Goal: Task Accomplishment & Management: Use online tool/utility

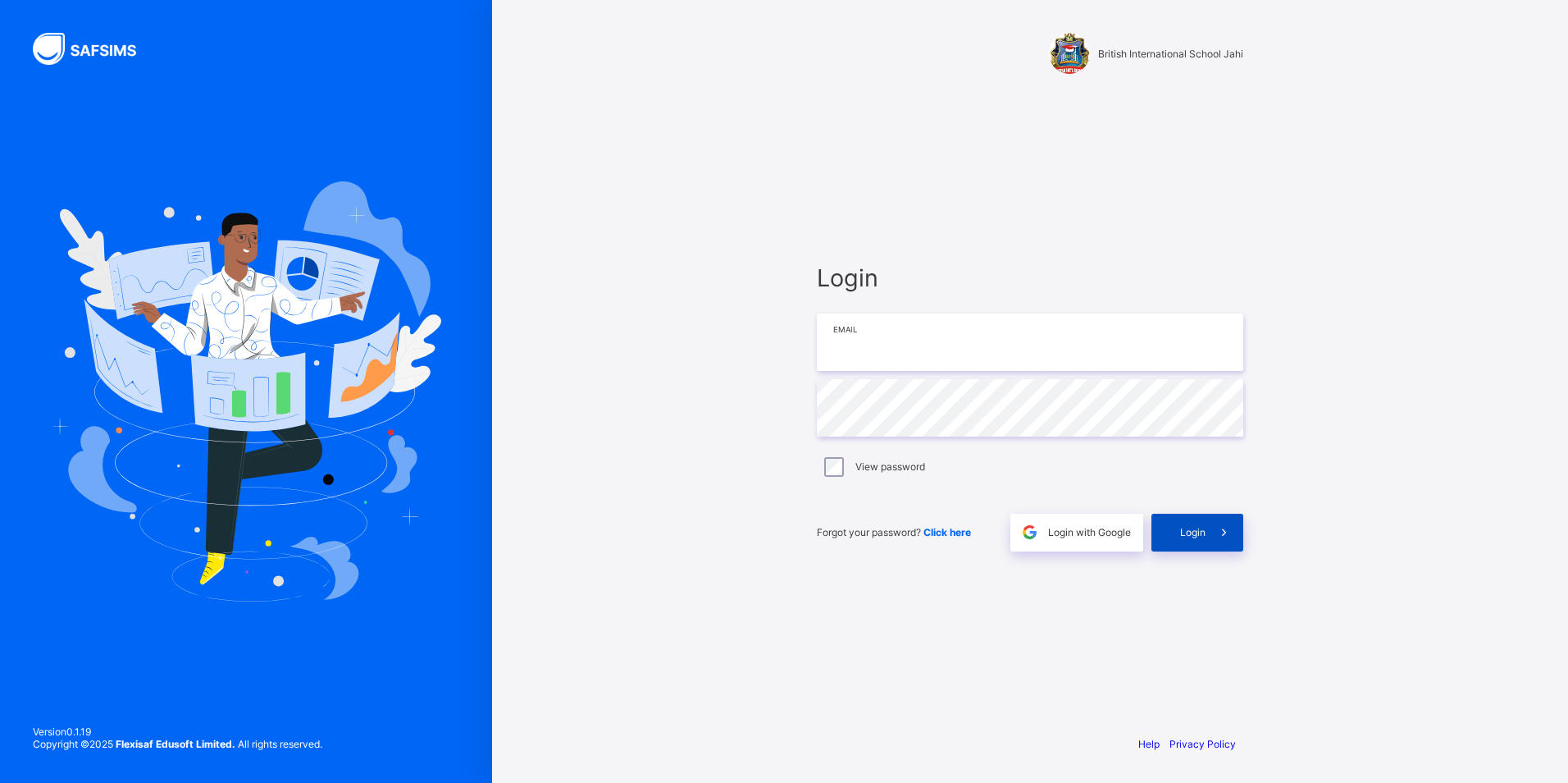
type input "**********"
click at [1201, 526] on span "Login" at bounding box center [1193, 532] width 25 height 13
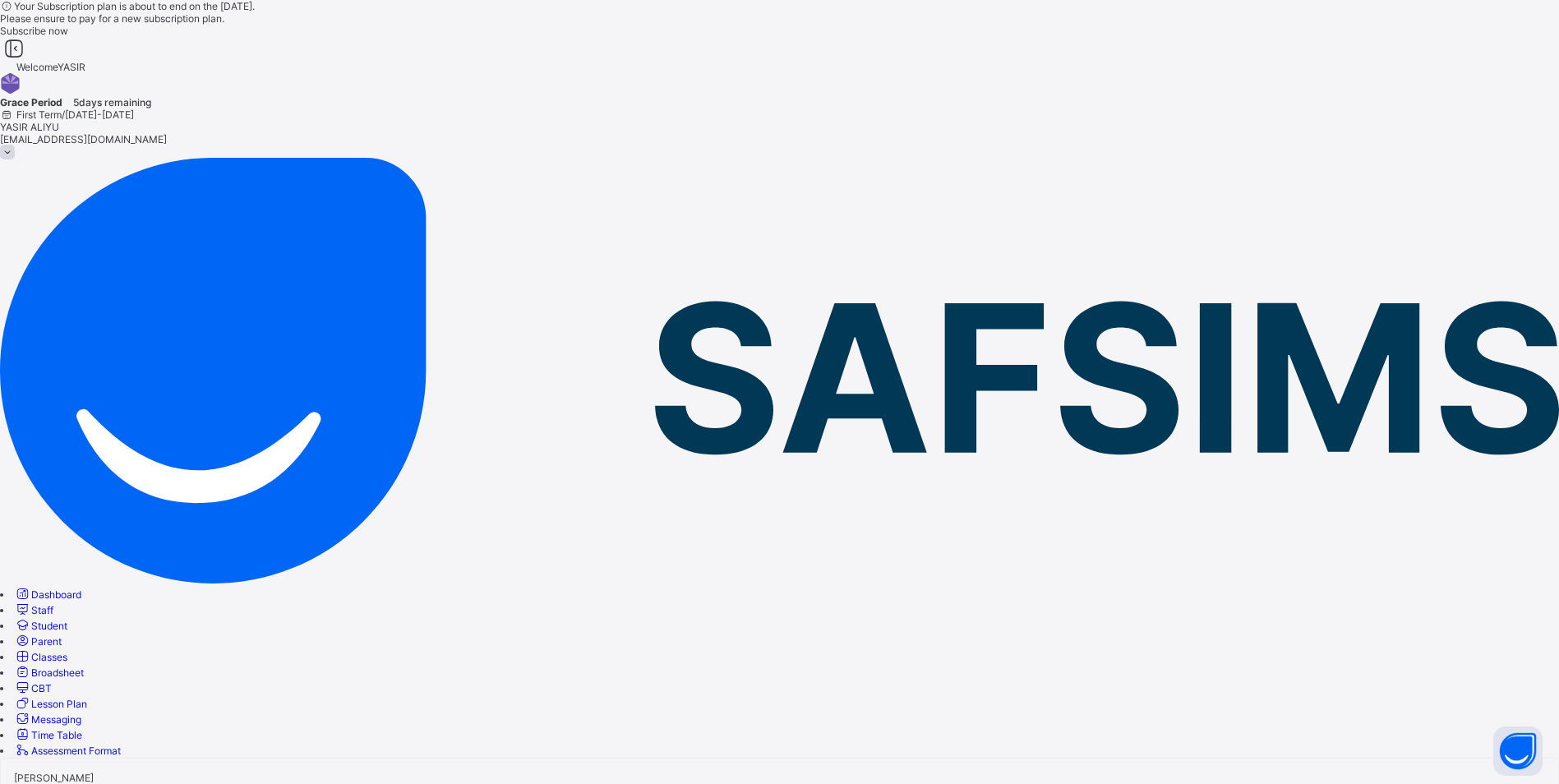
click at [51, 682] on span "CBT" at bounding box center [41, 688] width 20 height 13
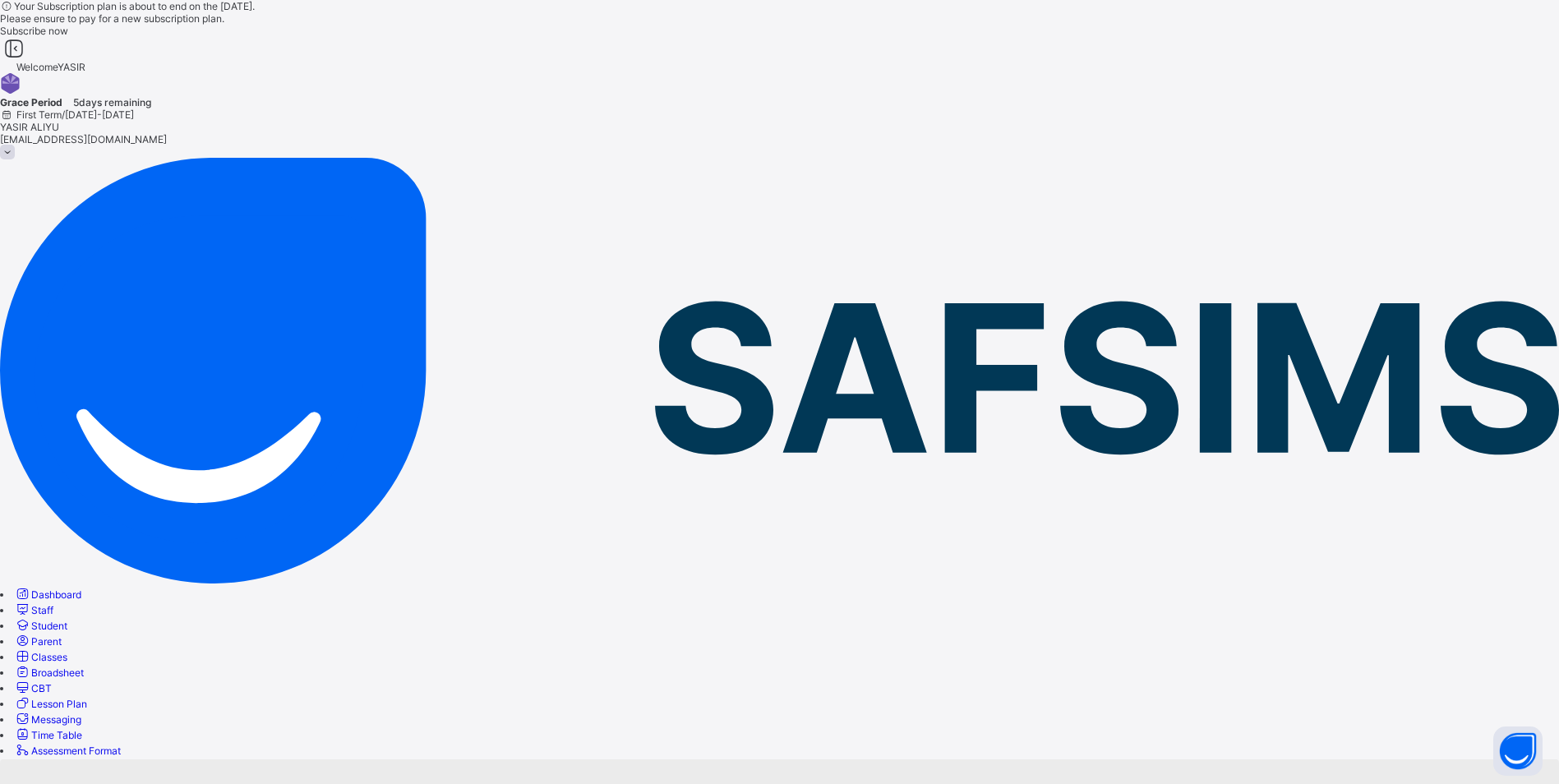
click at [51, 682] on span "CBT" at bounding box center [41, 688] width 20 height 13
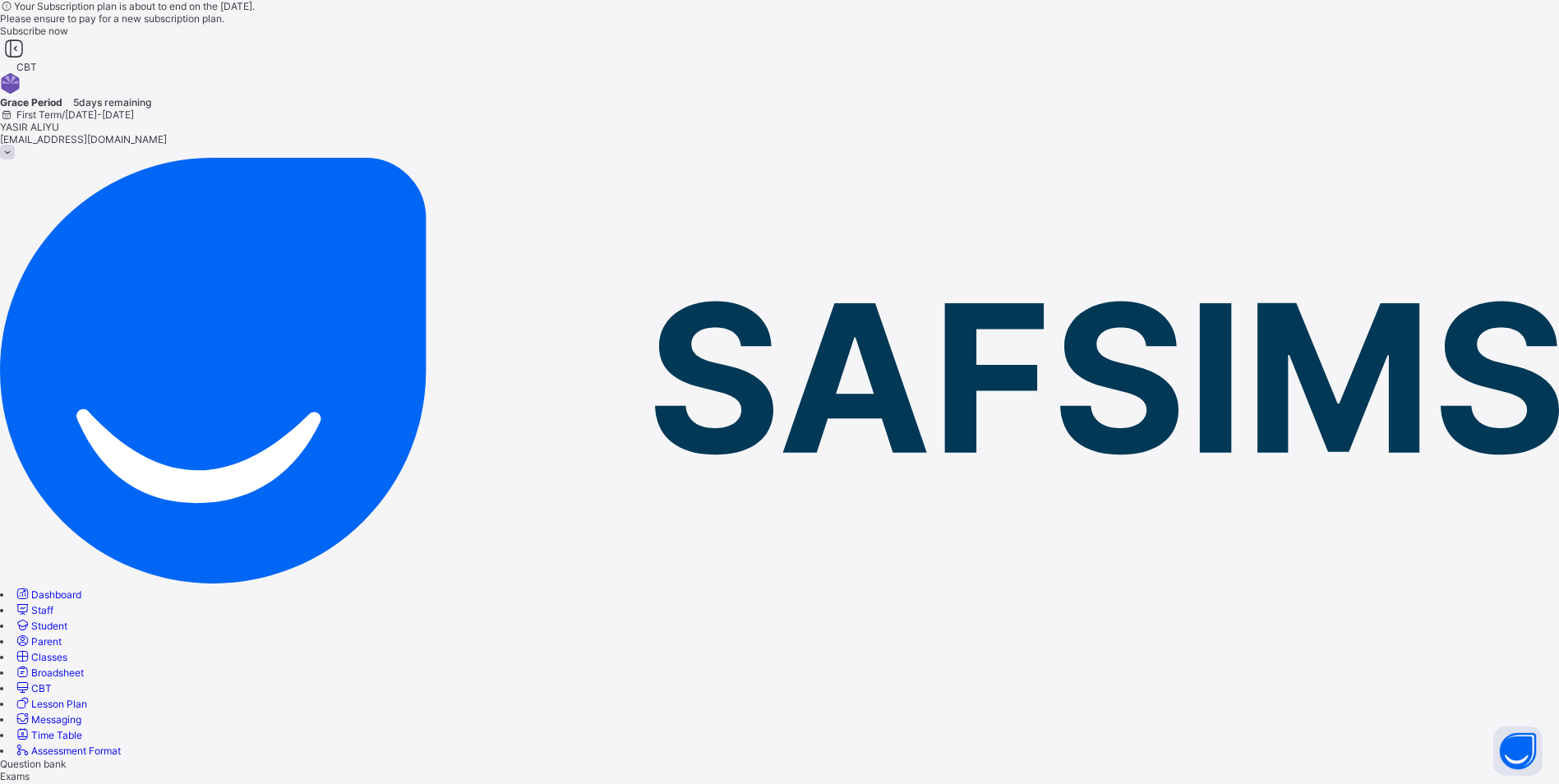
click at [34, 782] on span "Results" at bounding box center [17, 788] width 34 height 13
drag, startPoint x: 362, startPoint y: 344, endPoint x: 444, endPoint y: 353, distance: 82.5
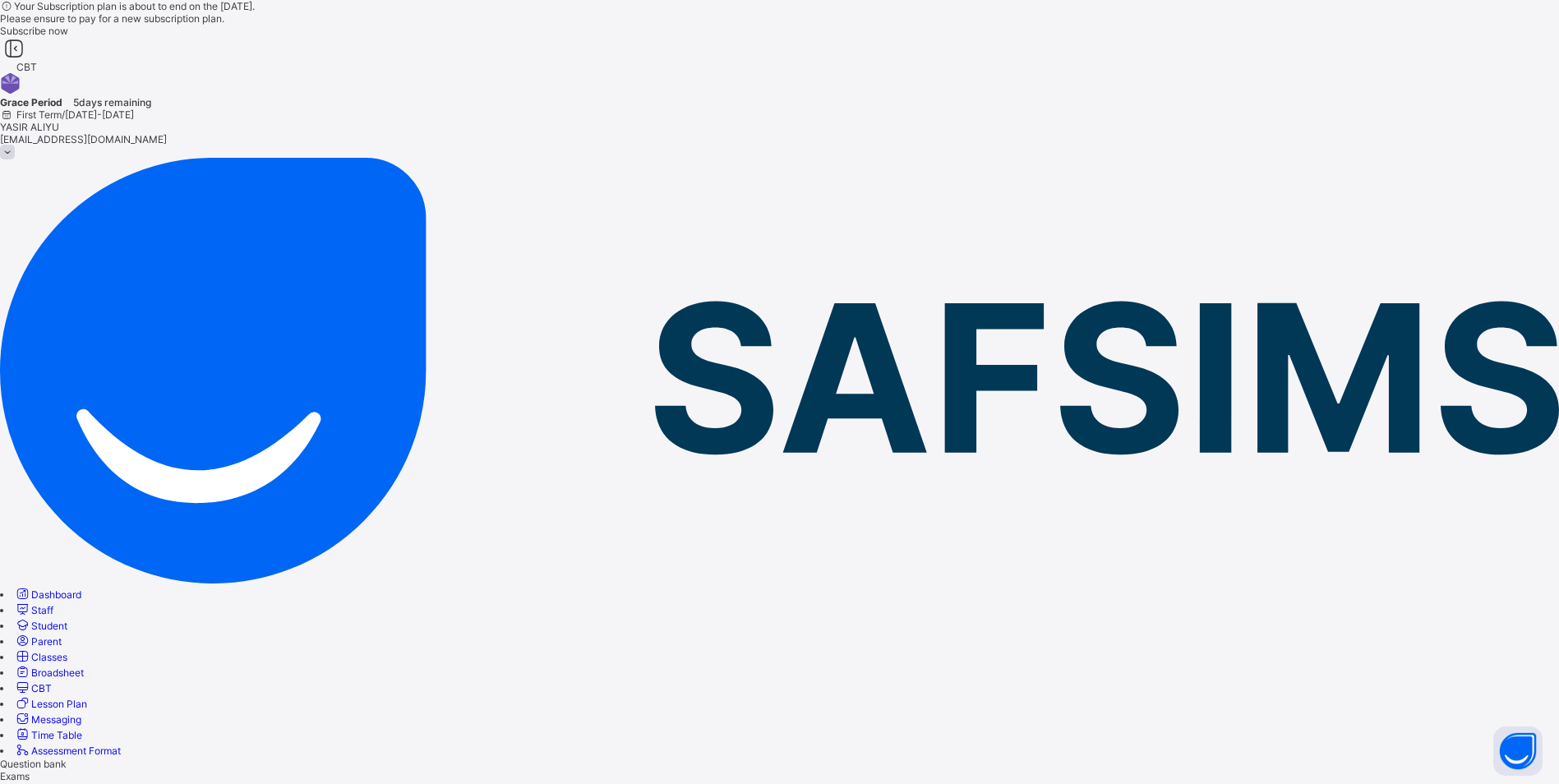
copy div "PRAISE UKAA-IKUAN CHIRVIRTER BIS/ADMS/0152"
drag, startPoint x: 362, startPoint y: 400, endPoint x: 453, endPoint y: 414, distance: 92.1
copy div "[PERSON_NAME] BIS/ADMS/0182"
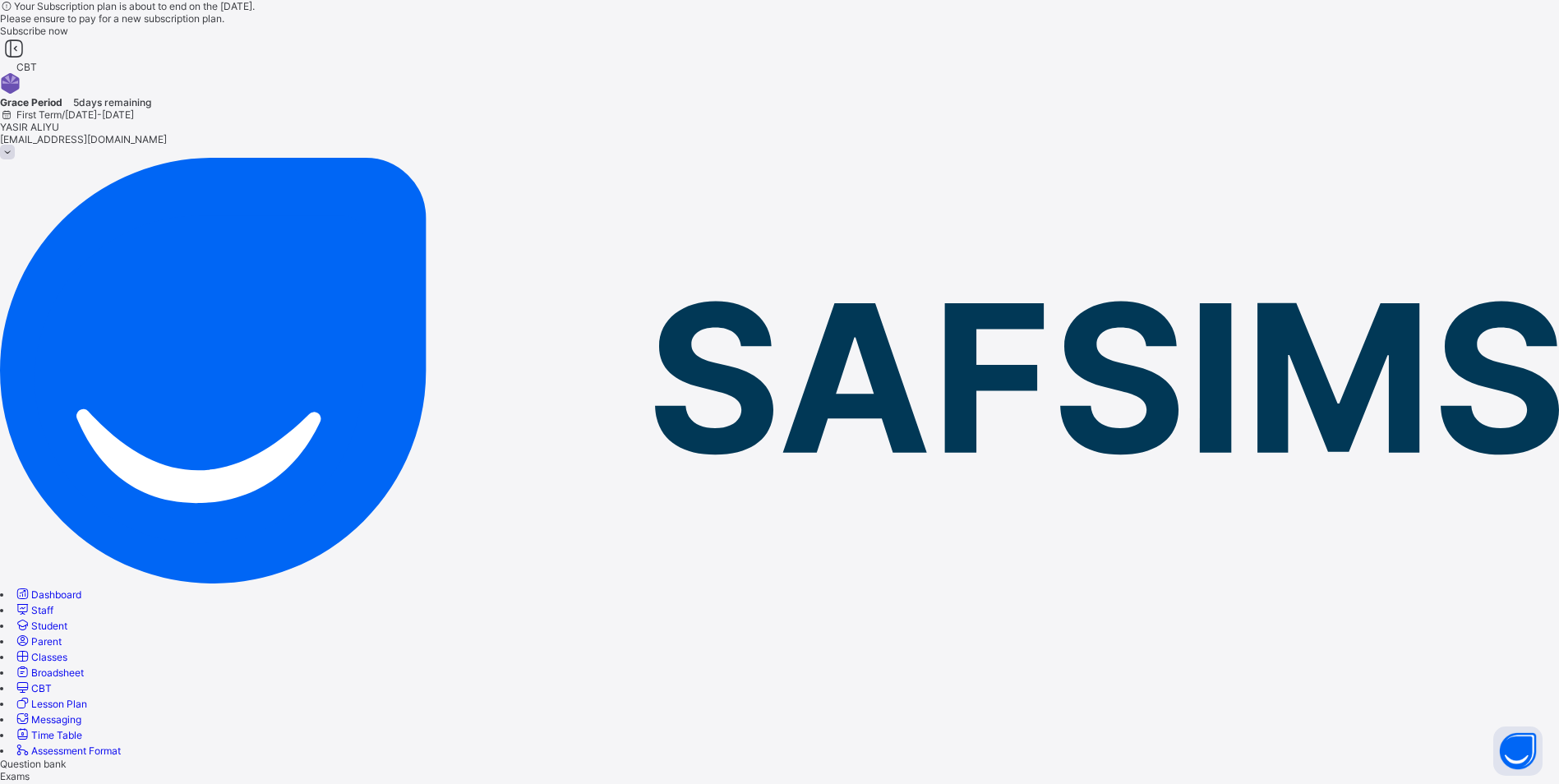
drag, startPoint x: 363, startPoint y: 455, endPoint x: 437, endPoint y: 468, distance: 75.1
copy div "SOUTOURA [PERSON_NAME] BIS/ADMS/0153"
drag, startPoint x: 362, startPoint y: 512, endPoint x: 455, endPoint y: 526, distance: 94.0
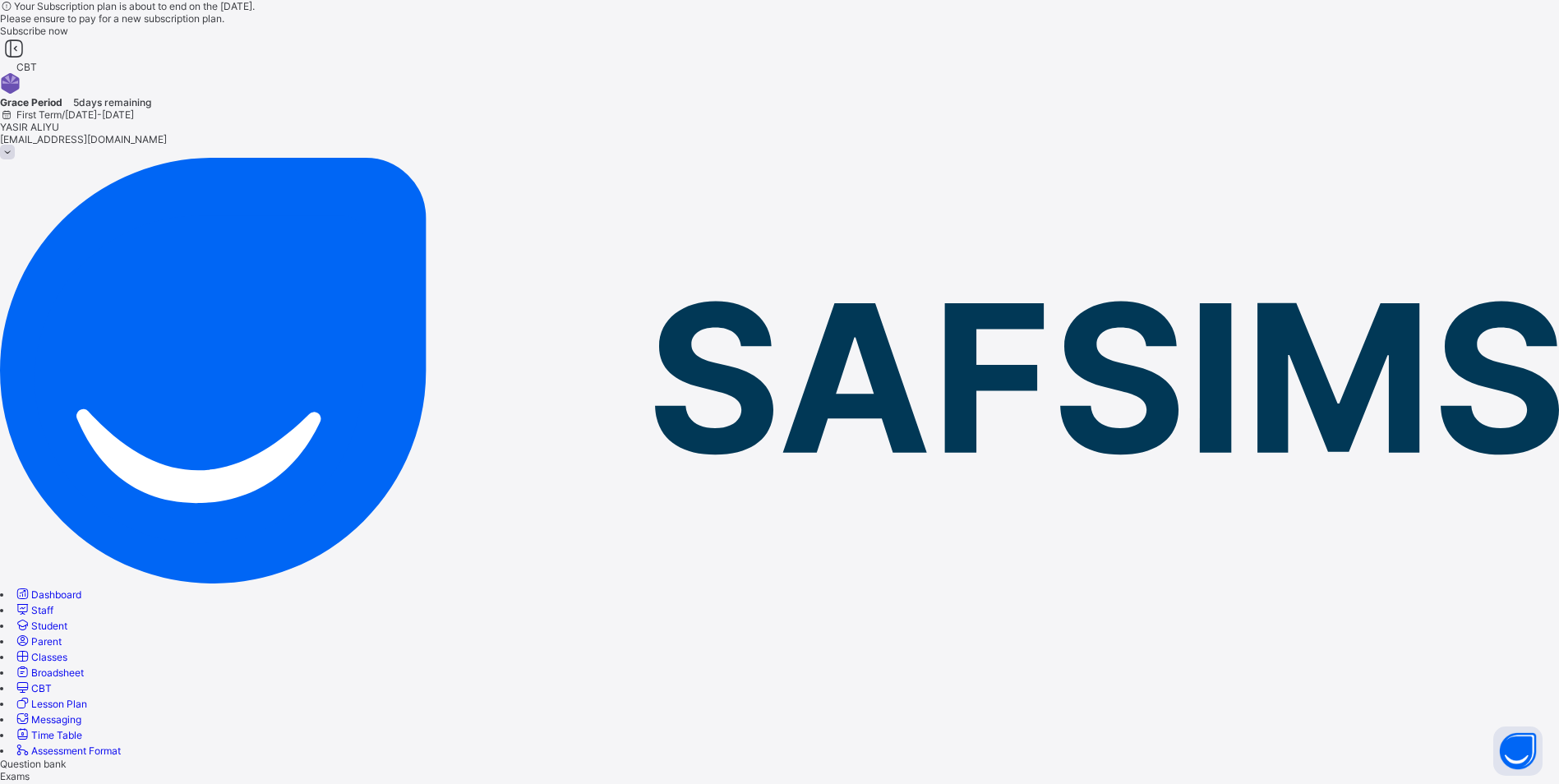
copy div "[PERSON_NAME] BIS/ADMS/0074"
drag, startPoint x: 362, startPoint y: 568, endPoint x: 432, endPoint y: 577, distance: 70.6
drag, startPoint x: 362, startPoint y: 572, endPoint x: 457, endPoint y: 584, distance: 95.8
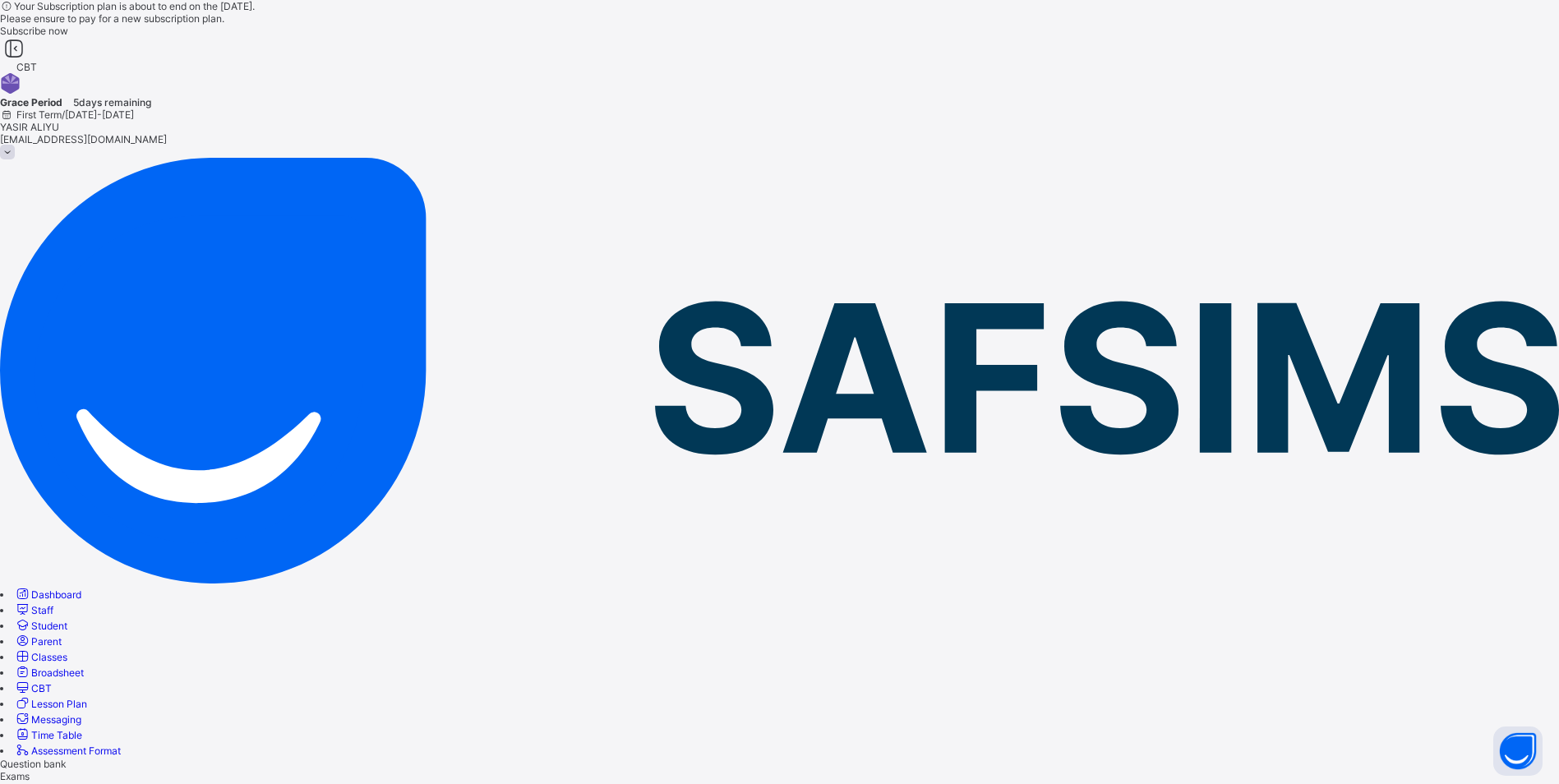
copy div "[PERSON_NAME] BIS/ADMS/0088"
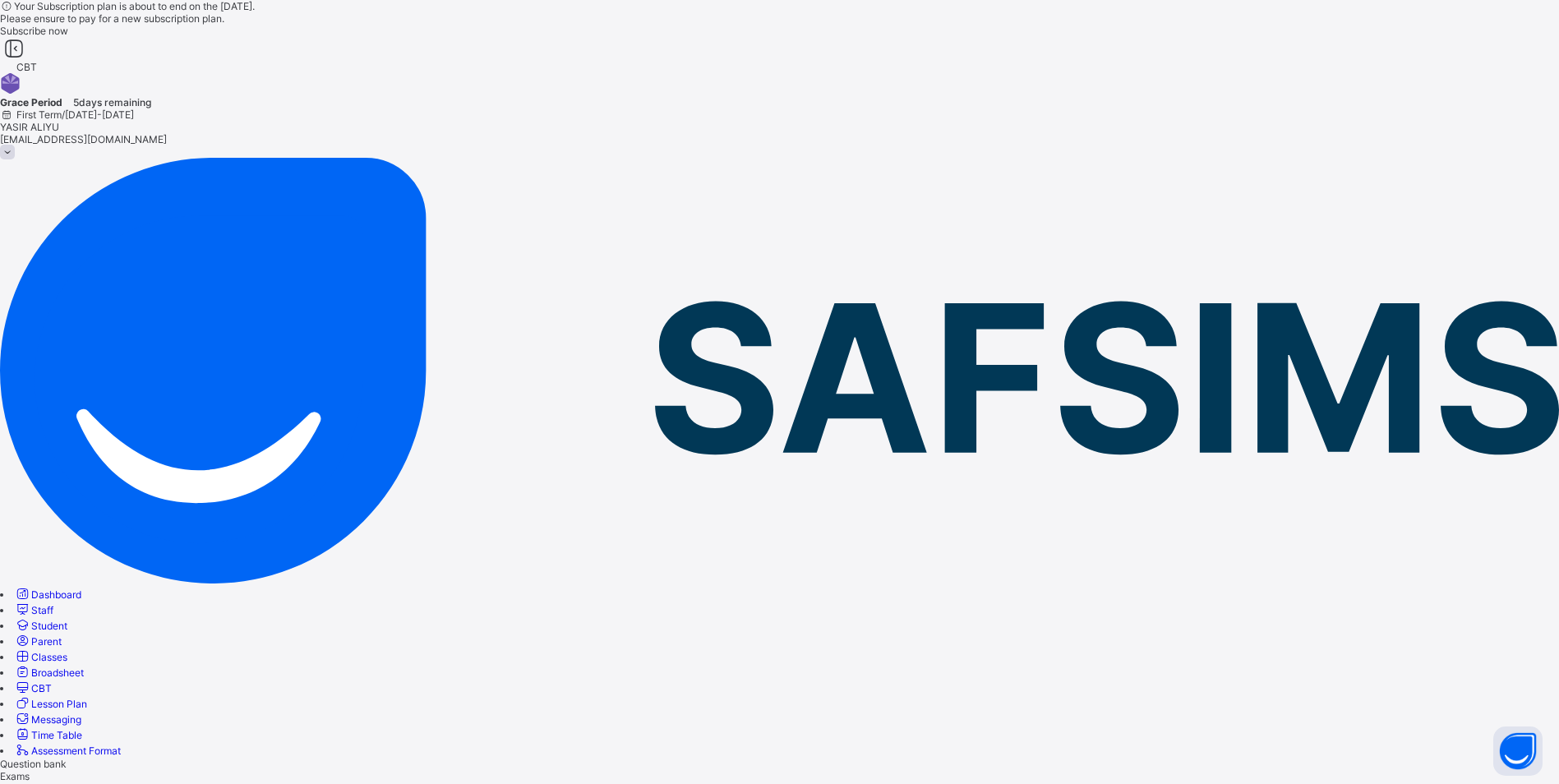
drag, startPoint x: 365, startPoint y: 336, endPoint x: 441, endPoint y: 351, distance: 77.5
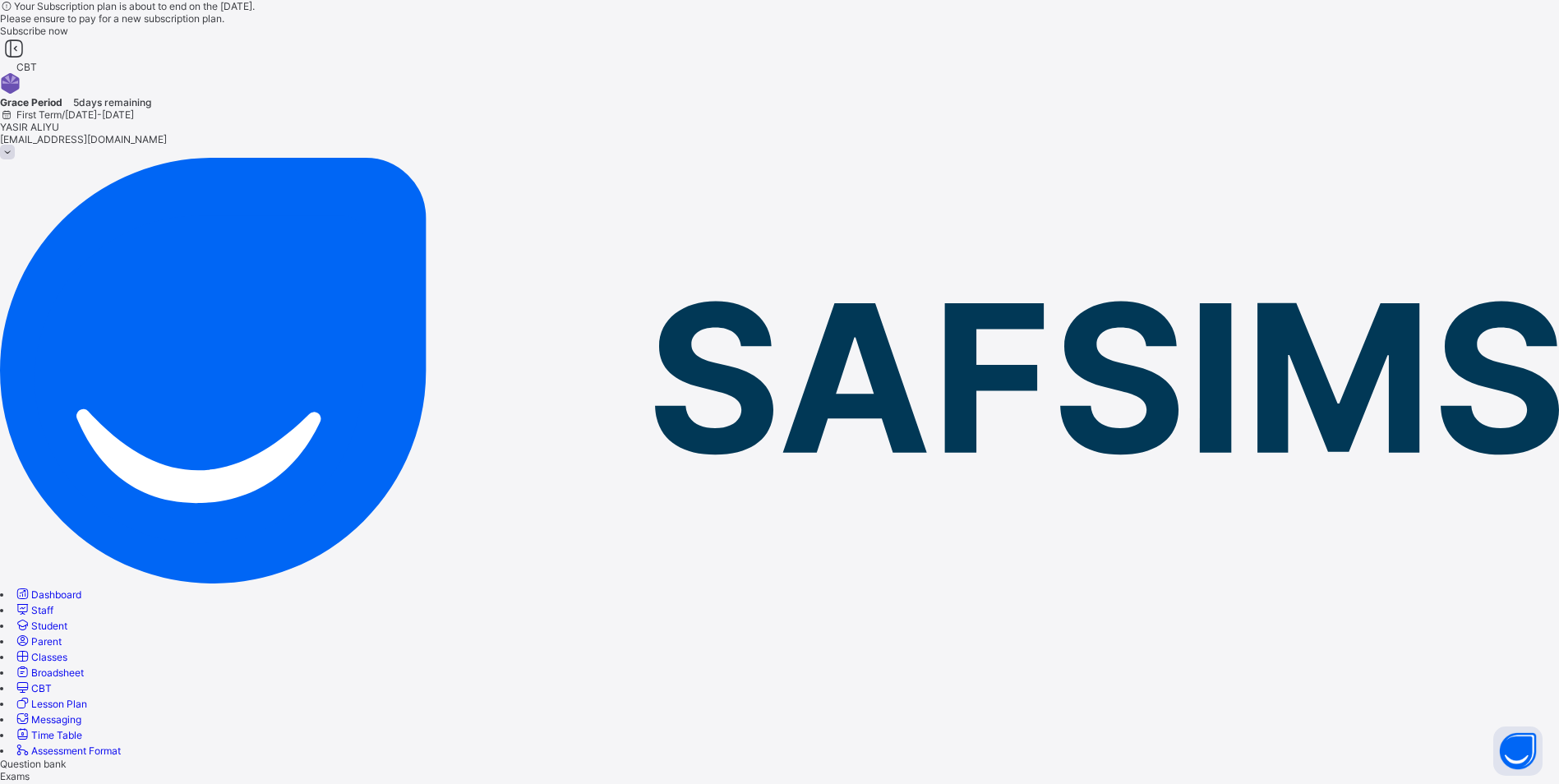
copy div "[PERSON_NAME] BIS/ADMS/0085"
drag, startPoint x: 365, startPoint y: 395, endPoint x: 461, endPoint y: 416, distance: 98.3
copy div "[PERSON_NAME] BIS/ADMS/0172"
drag, startPoint x: 364, startPoint y: 456, endPoint x: 448, endPoint y: 470, distance: 85.2
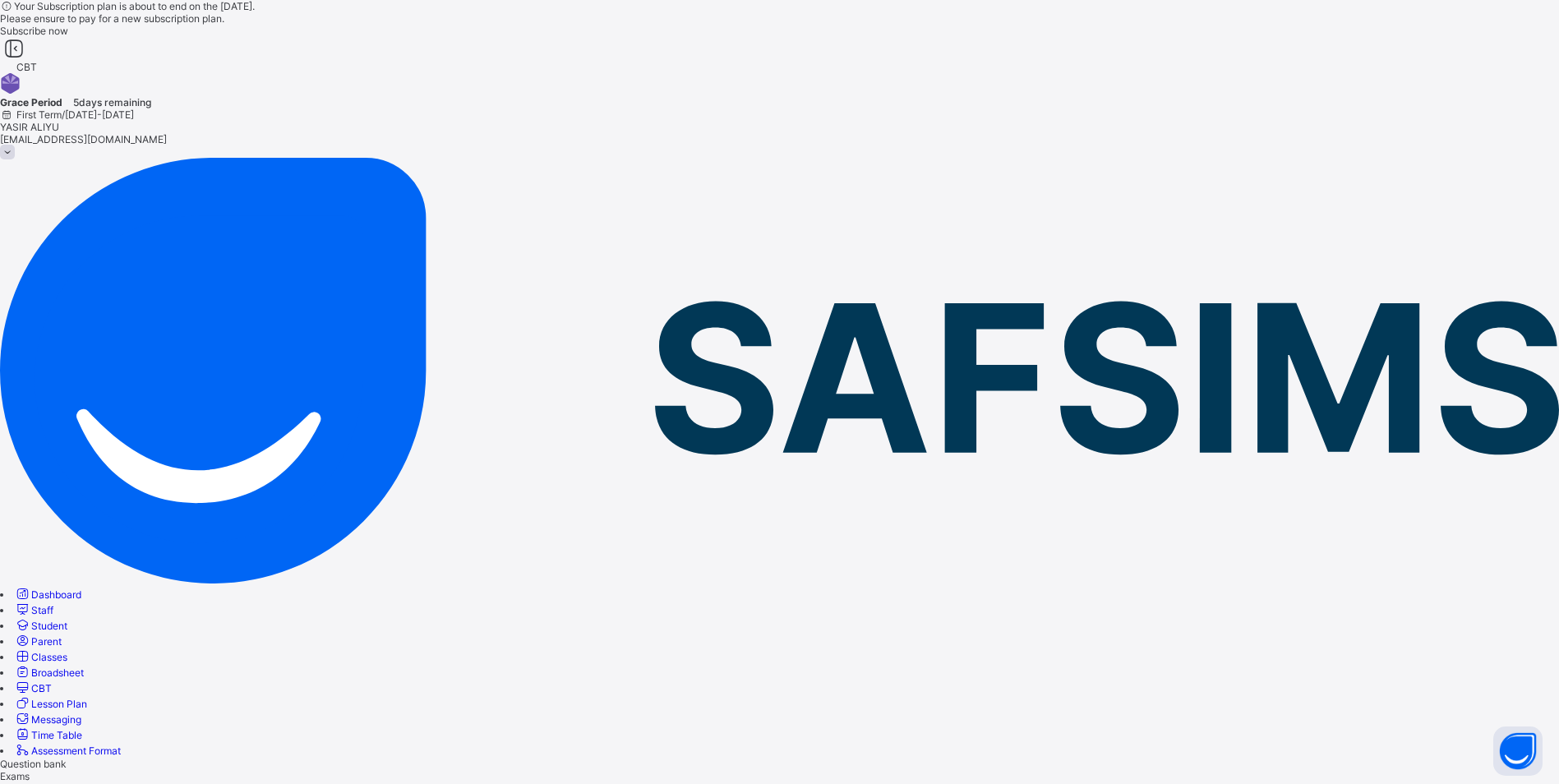
copy div "[PERSON_NAME] BIS/ADMS/0183"
drag, startPoint x: 365, startPoint y: 507, endPoint x: 445, endPoint y: 532, distance: 83.8
copy div "[PERSON_NAME] BIS/ADMS/0154"
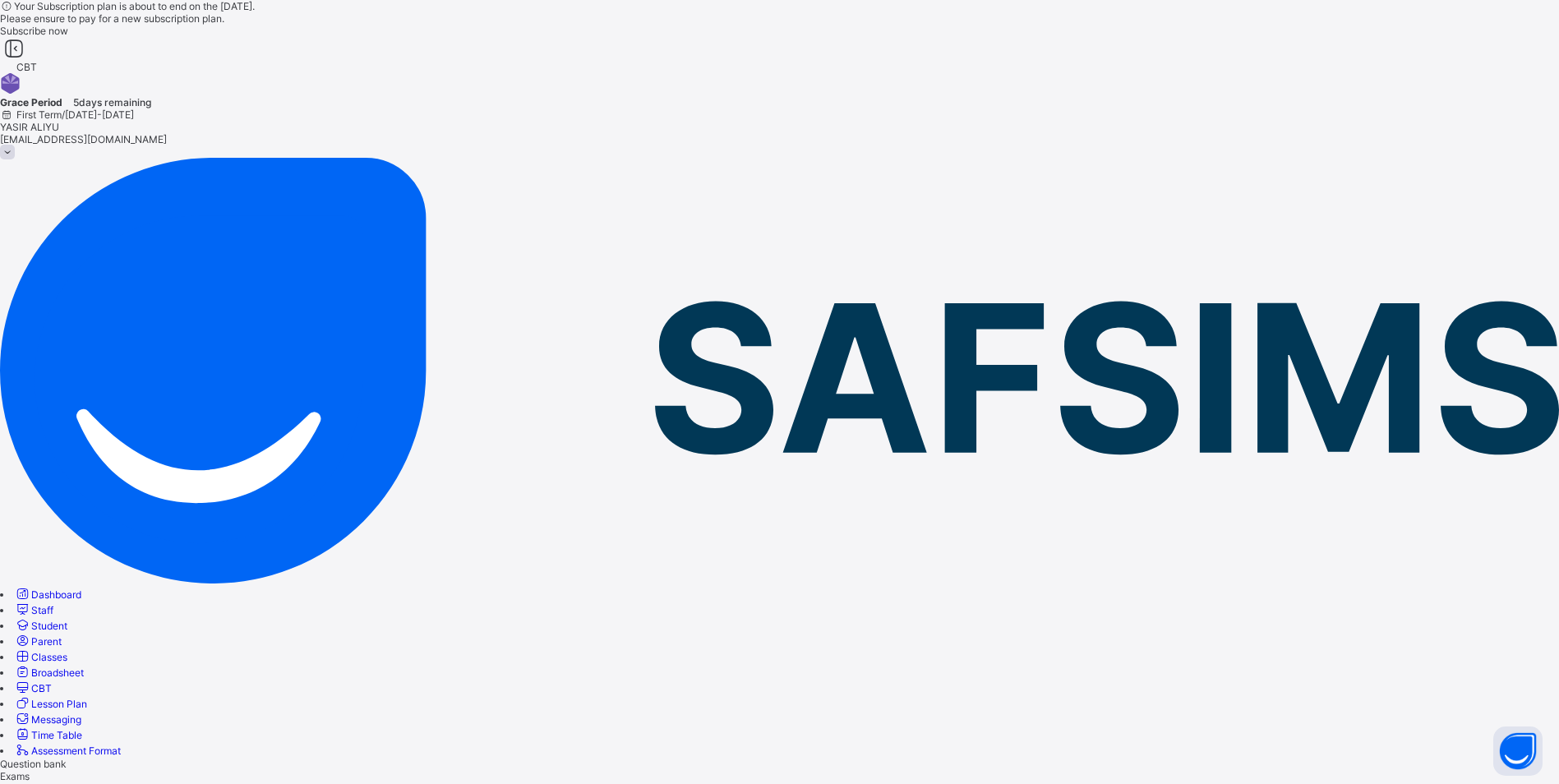
drag, startPoint x: 365, startPoint y: 566, endPoint x: 456, endPoint y: 589, distance: 93.9
copy div "[PERSON_NAME] EL-[PERSON_NAME] BIS/ADMS/0025"
drag, startPoint x: 364, startPoint y: 624, endPoint x: 459, endPoint y: 639, distance: 96.2
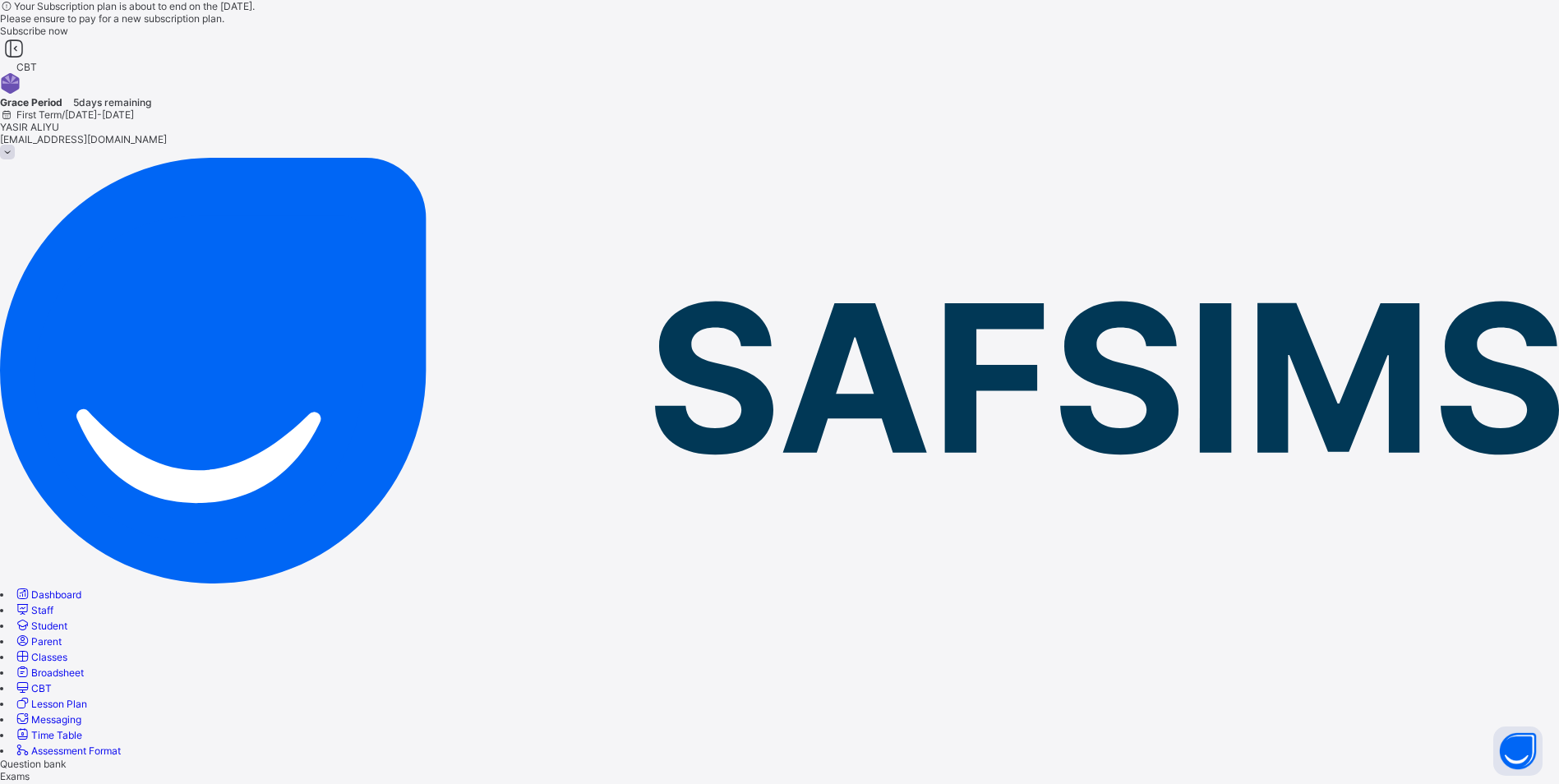
scroll to position [82, 0]
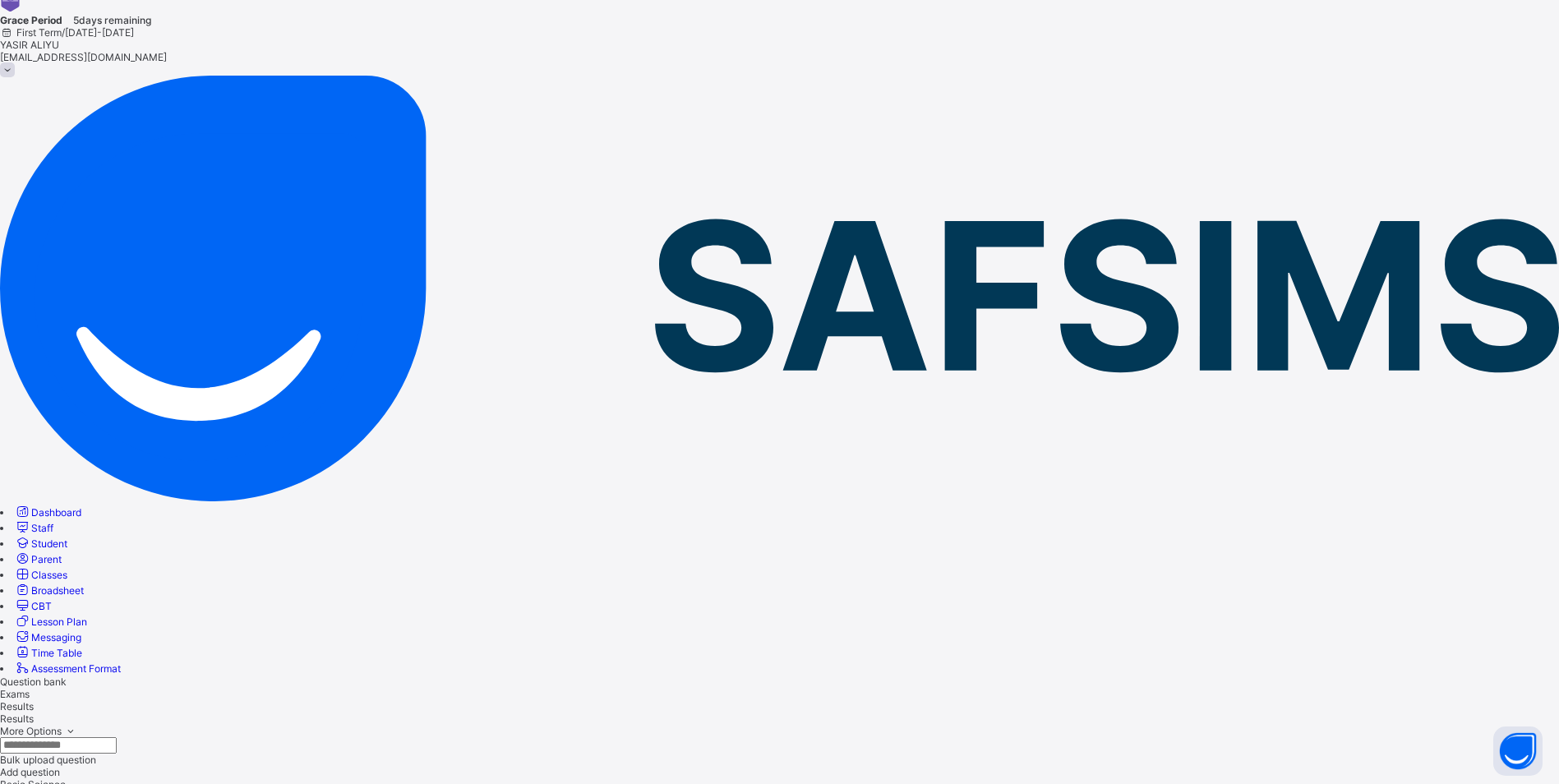
drag, startPoint x: 366, startPoint y: 600, endPoint x: 442, endPoint y: 614, distance: 77.3
drag, startPoint x: 364, startPoint y: 657, endPoint x: 464, endPoint y: 678, distance: 102.2
drag, startPoint x: 366, startPoint y: 717, endPoint x: 452, endPoint y: 734, distance: 87.7
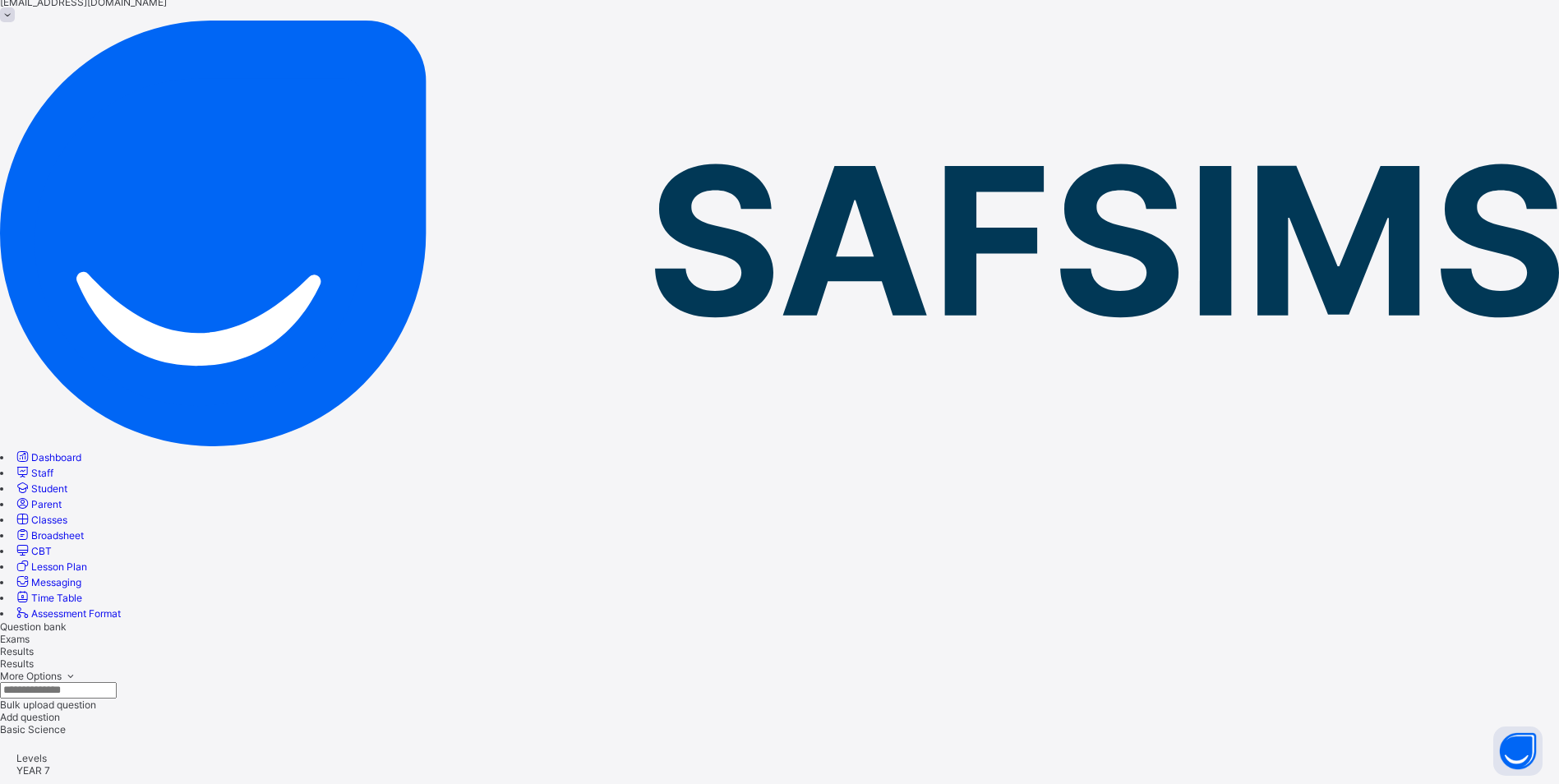
scroll to position [164, 0]
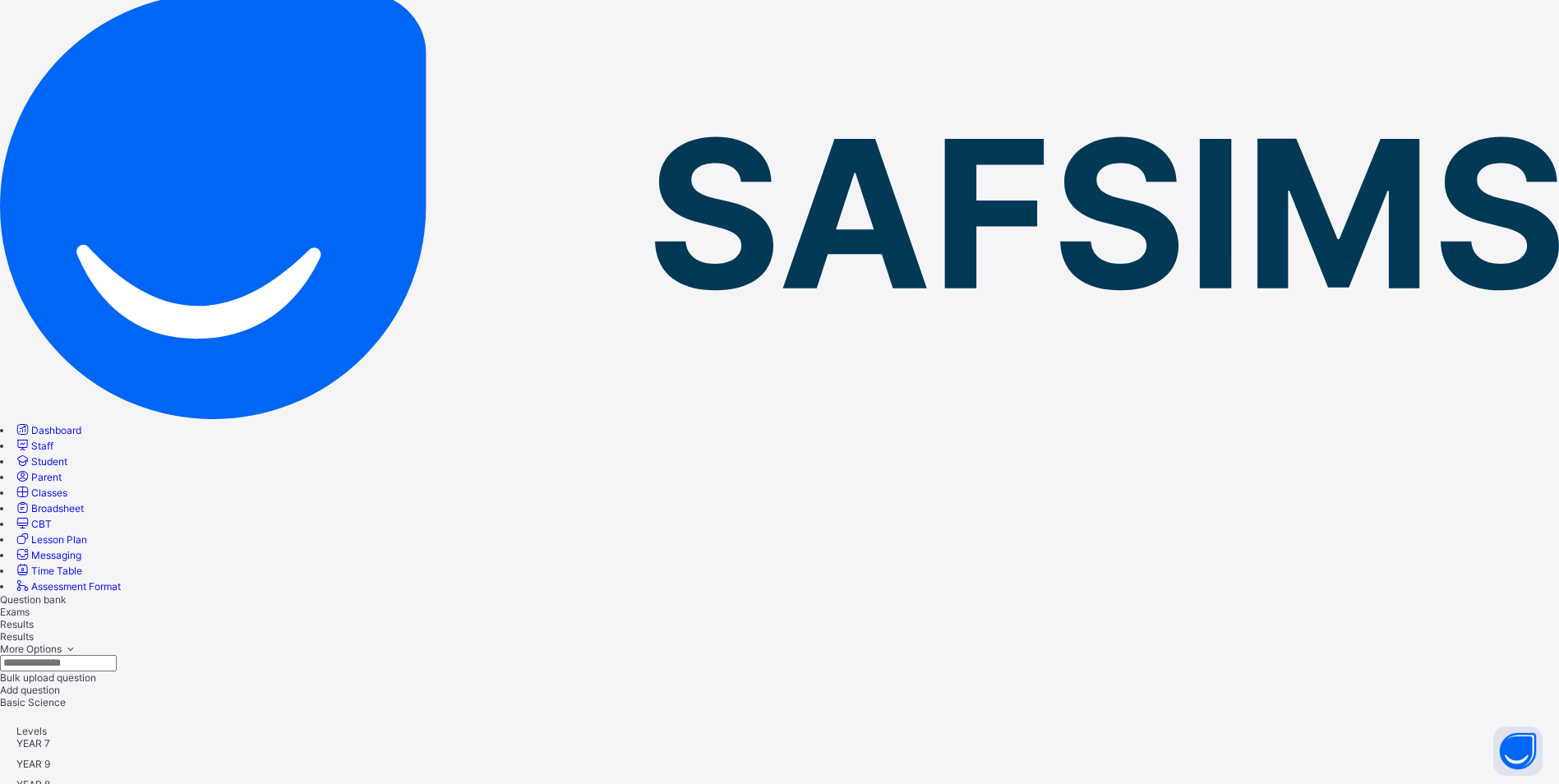
drag, startPoint x: 364, startPoint y: 691, endPoint x: 439, endPoint y: 700, distance: 75.5
click at [51, 517] on span "CBT" at bounding box center [41, 523] width 20 height 13
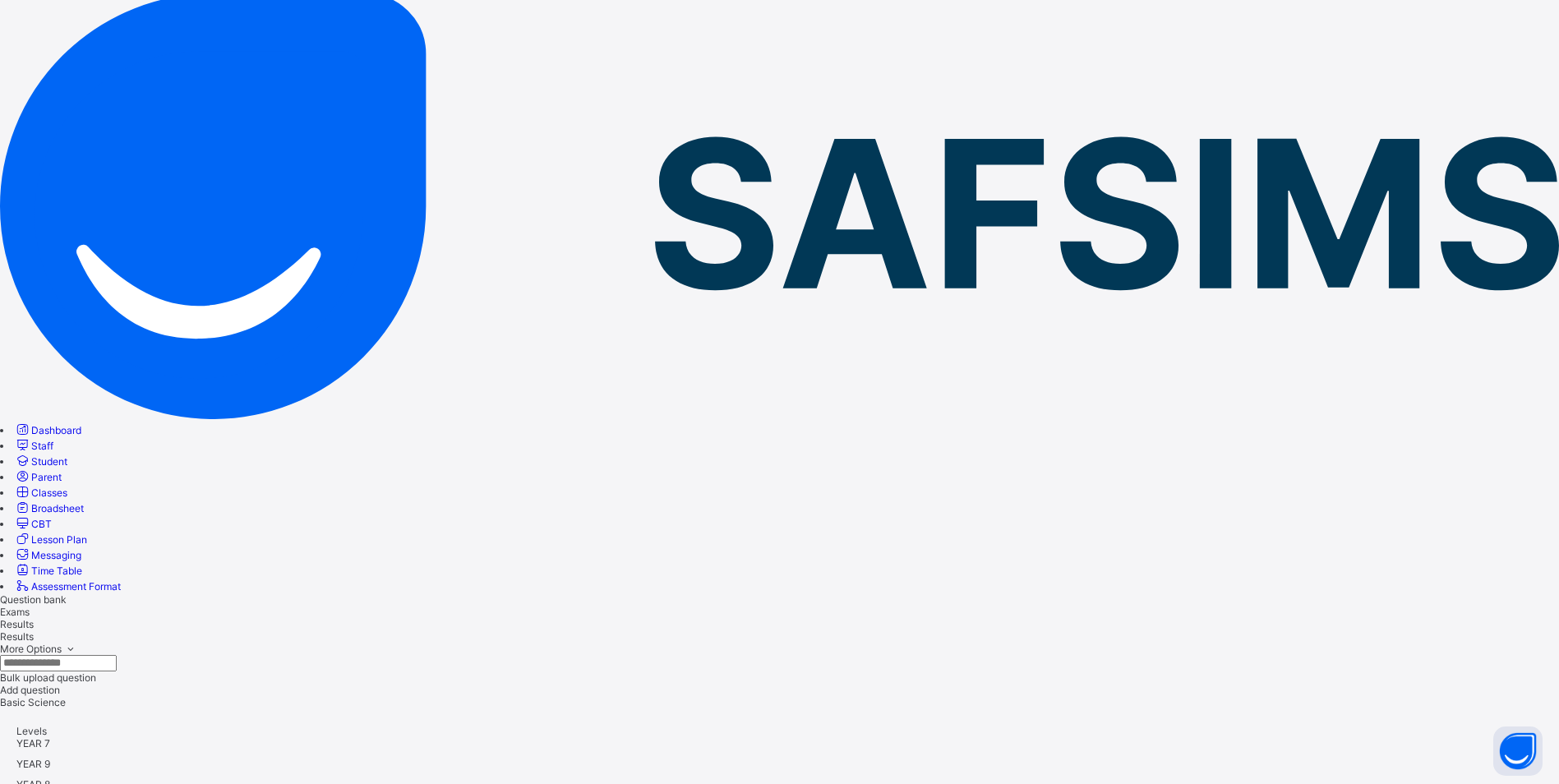
click at [29, 605] on span "Exams" at bounding box center [15, 611] width 29 height 13
